Goal: Information Seeking & Learning: Understand process/instructions

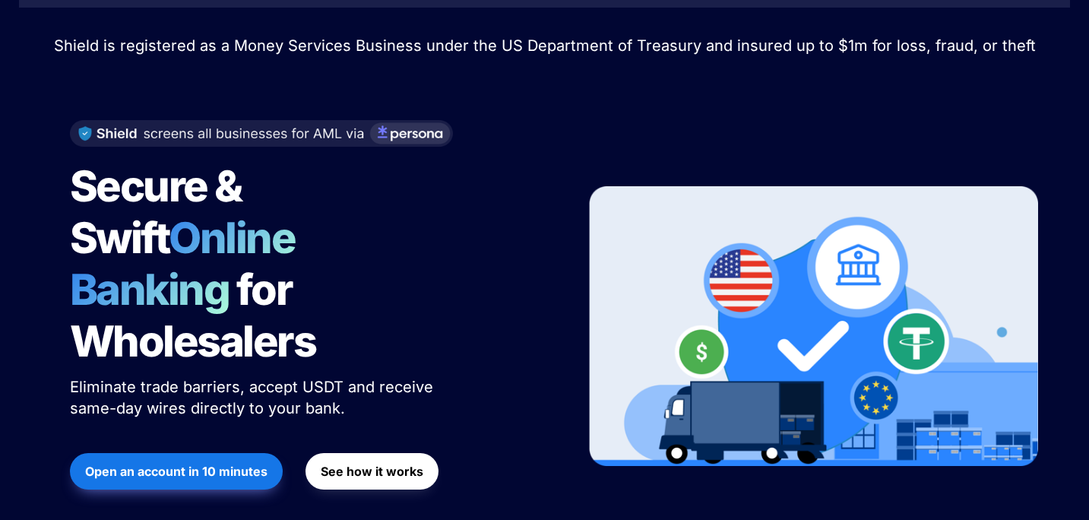
scroll to position [149, 0]
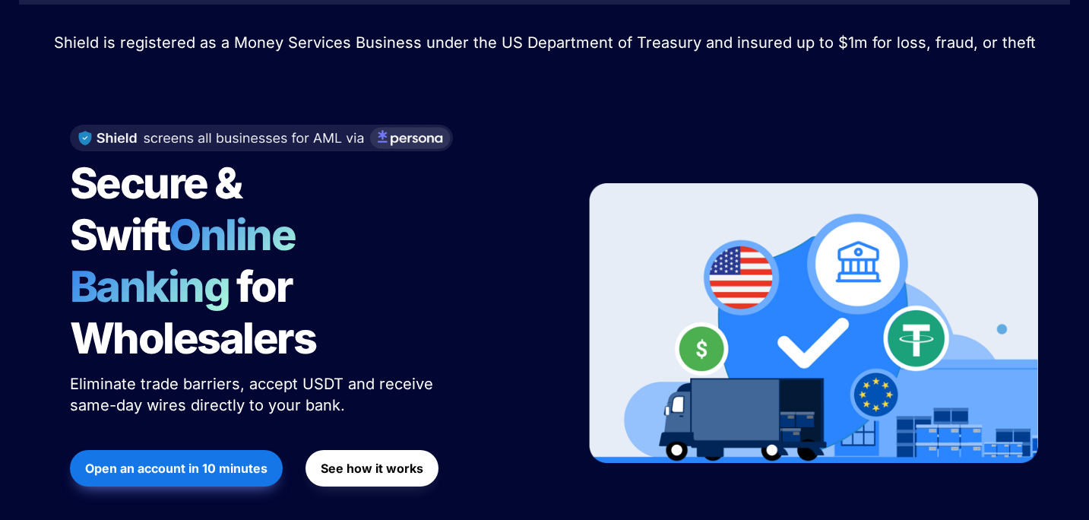
click at [406, 460] on strong "See how it works" at bounding box center [372, 467] width 103 height 15
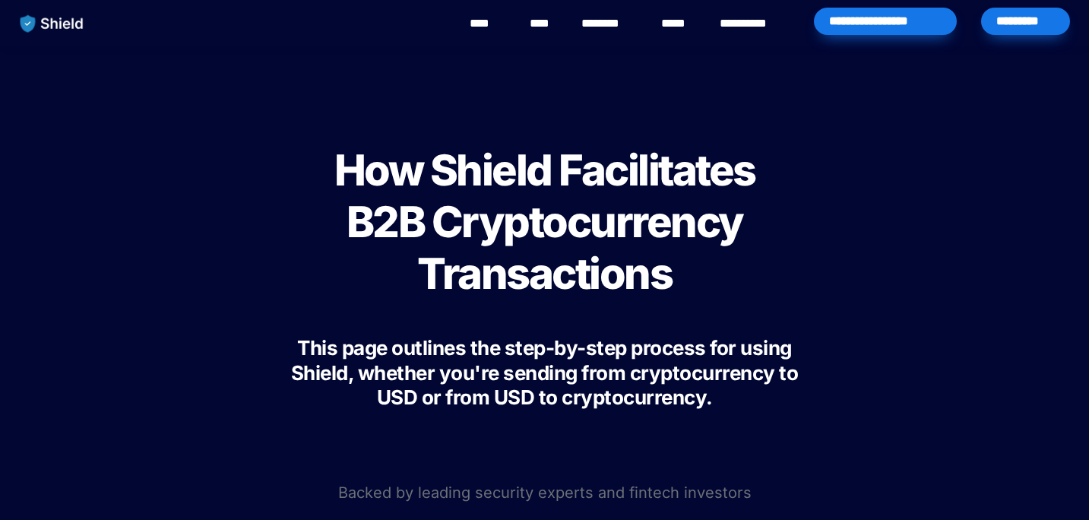
scroll to position [73, 0]
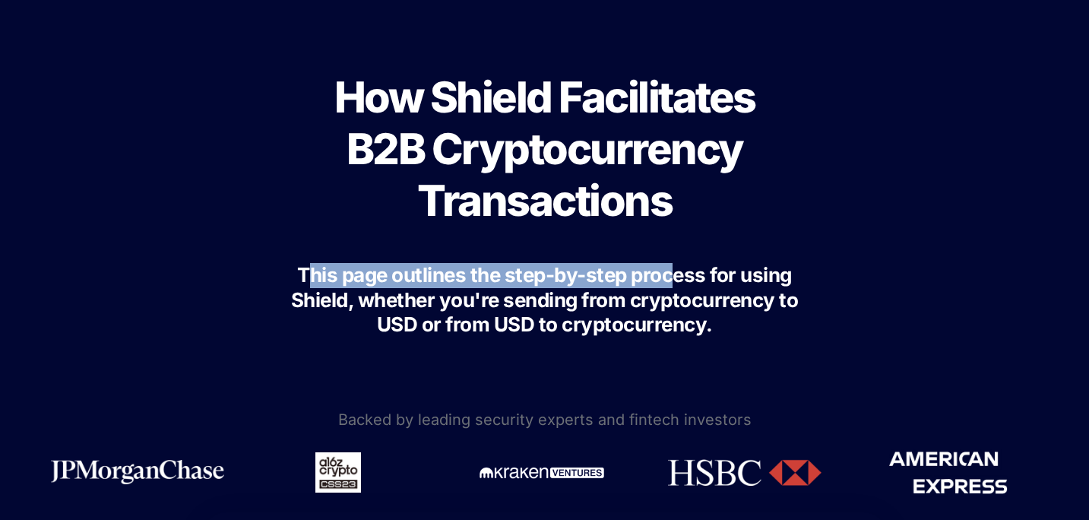
drag, startPoint x: 311, startPoint y: 268, endPoint x: 680, endPoint y: 275, distance: 369.3
click at [680, 275] on span "This page outlines the step-by-step process for using Shield, whether you're se…" at bounding box center [546, 299] width 511 height 73
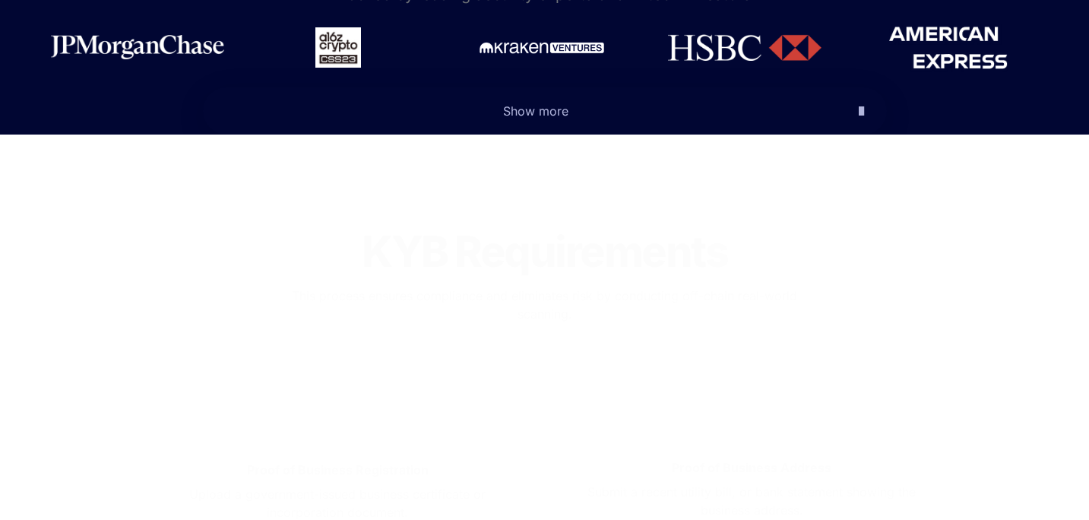
scroll to position [554, 0]
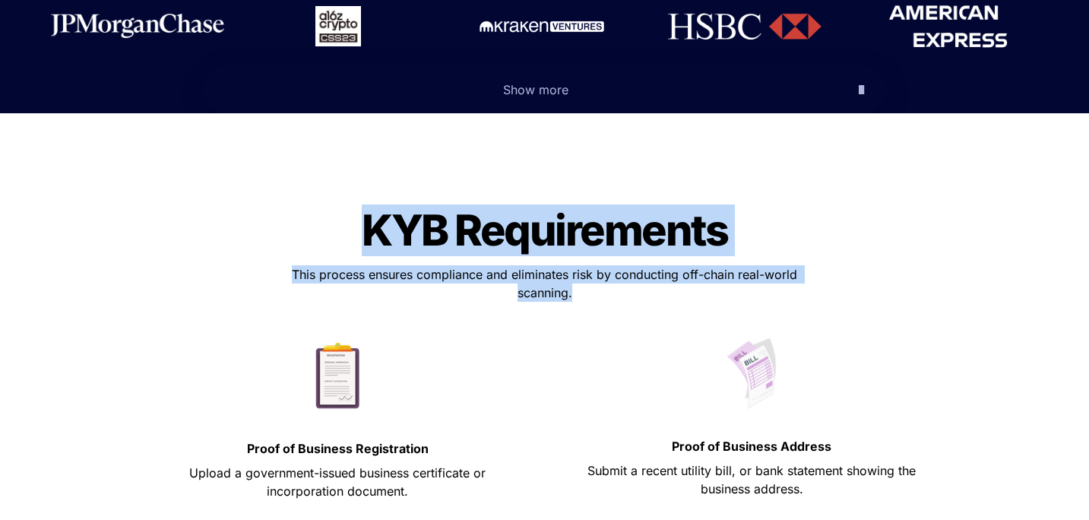
drag, startPoint x: 613, startPoint y: 267, endPoint x: 332, endPoint y: 198, distance: 289.3
click at [332, 198] on div "KYB Requirements KYB Requirements This process ensures compliance and eliminate…" at bounding box center [545, 476] width 836 height 586
click at [332, 198] on h1 "KYB Requirements" at bounding box center [545, 230] width 456 height 64
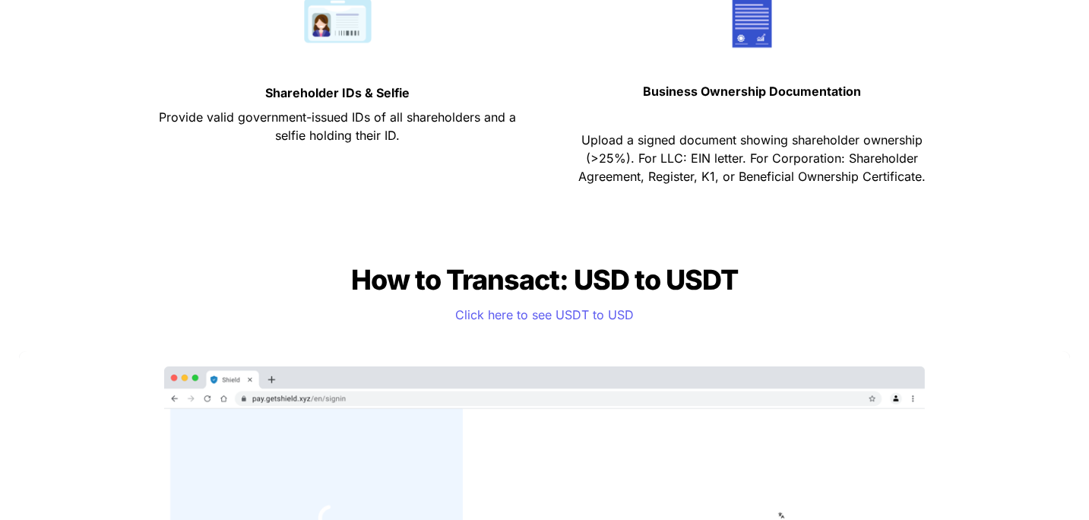
scroll to position [1137, 0]
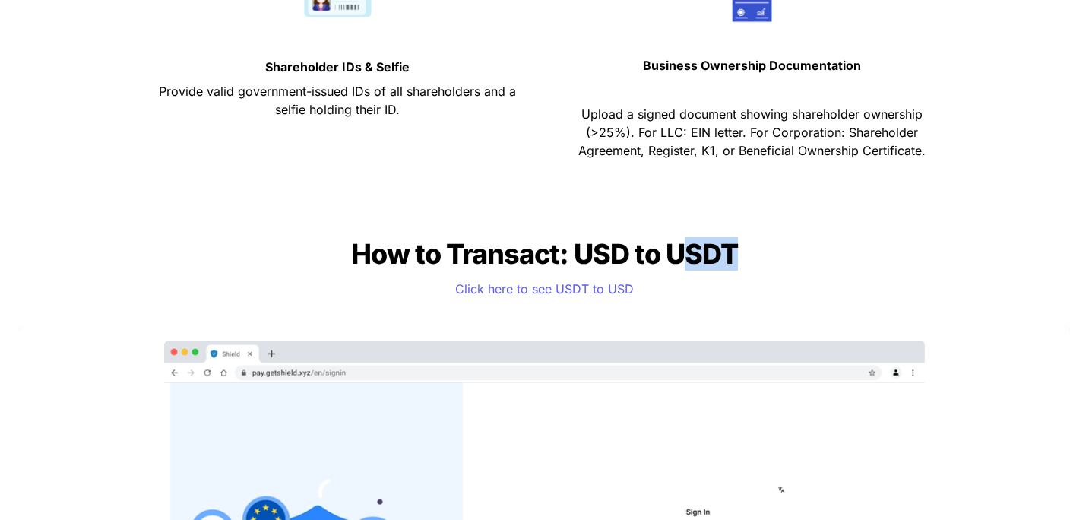
drag, startPoint x: 283, startPoint y: 210, endPoint x: 683, endPoint y: 216, distance: 399.6
click at [683, 237] on span "How to Transact: USD to USDT" at bounding box center [544, 253] width 387 height 33
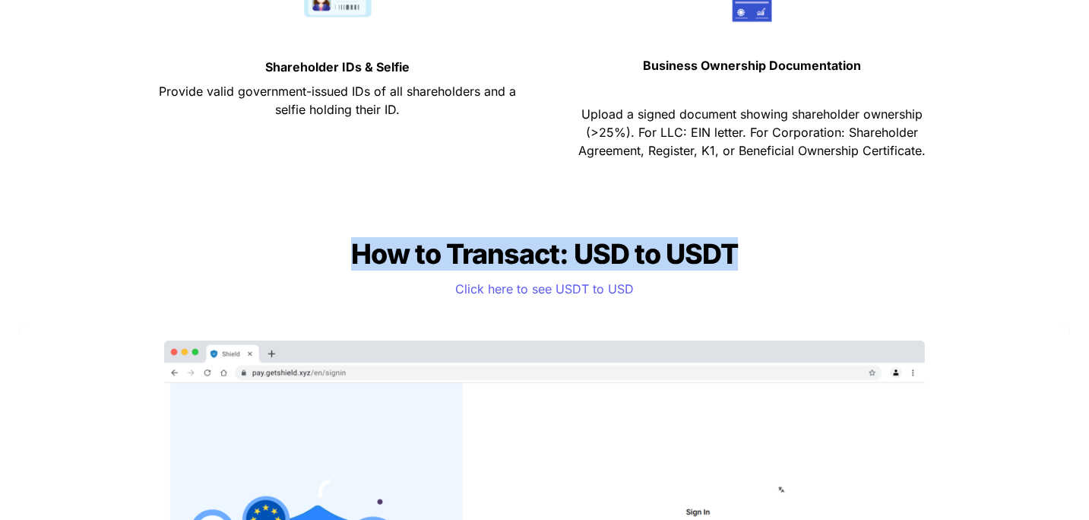
drag, startPoint x: 740, startPoint y: 216, endPoint x: 352, endPoint y: 216, distance: 387.4
click at [352, 231] on h2 "How to Transact: USD to USDT" at bounding box center [545, 254] width 456 height 46
click at [352, 237] on span "How to Transact: USD to USDT" at bounding box center [544, 253] width 387 height 33
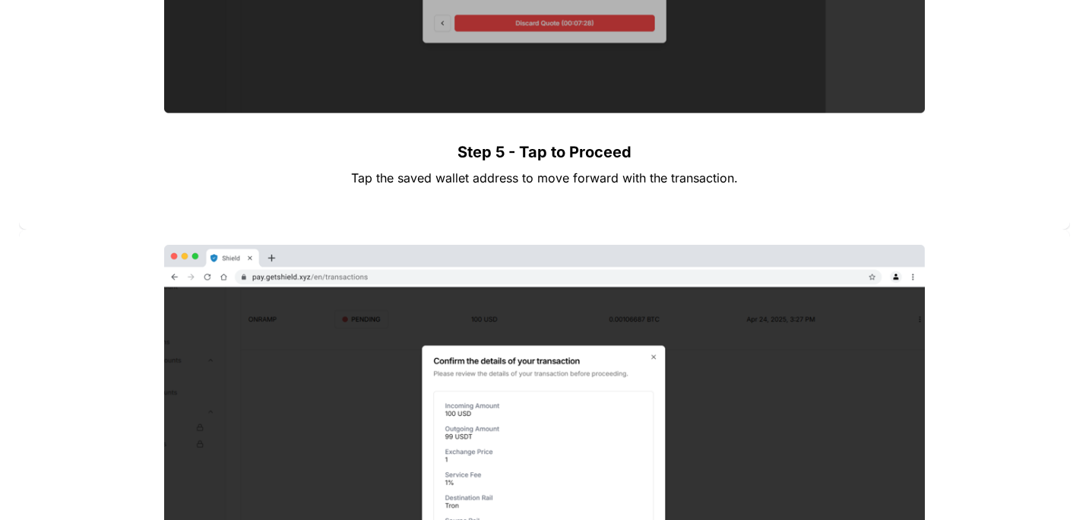
scroll to position [4409, 0]
